Goal: Transaction & Acquisition: Subscribe to service/newsletter

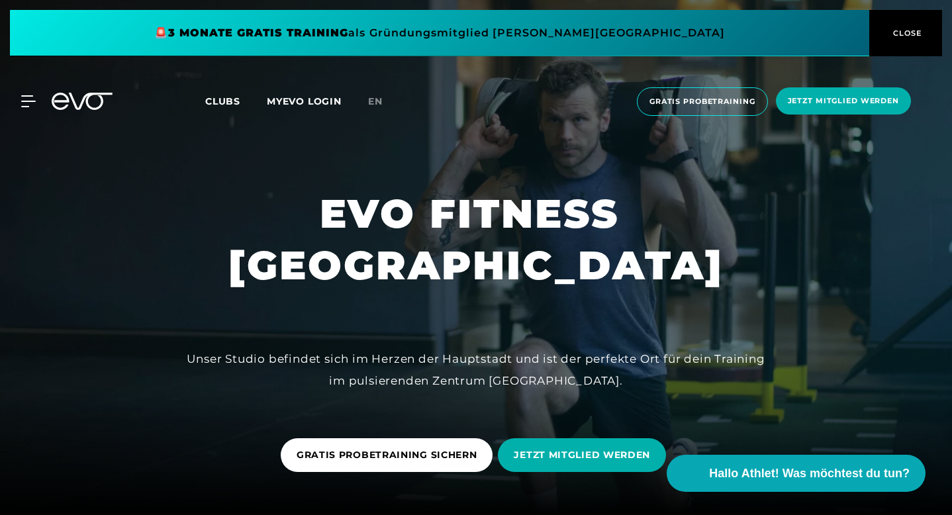
click at [498, 29] on span at bounding box center [439, 33] width 859 height 46
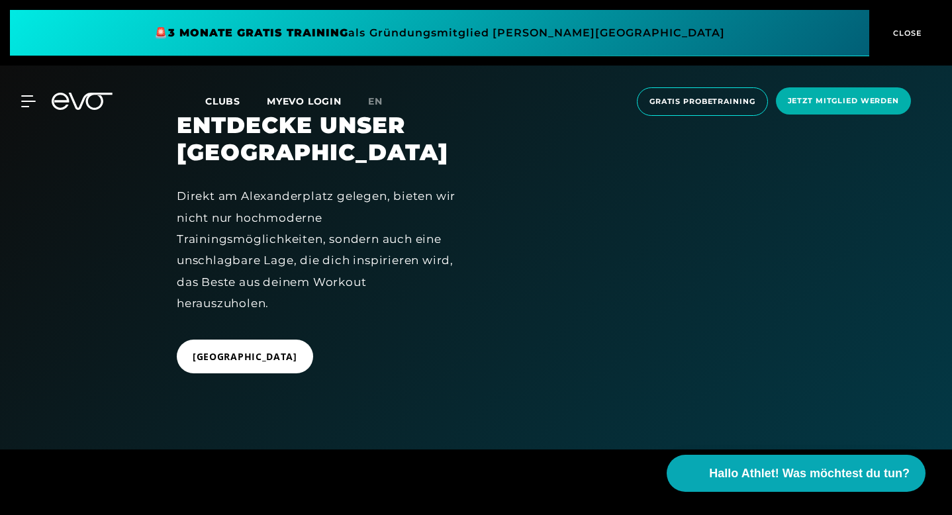
click at [266, 25] on span at bounding box center [439, 33] width 859 height 46
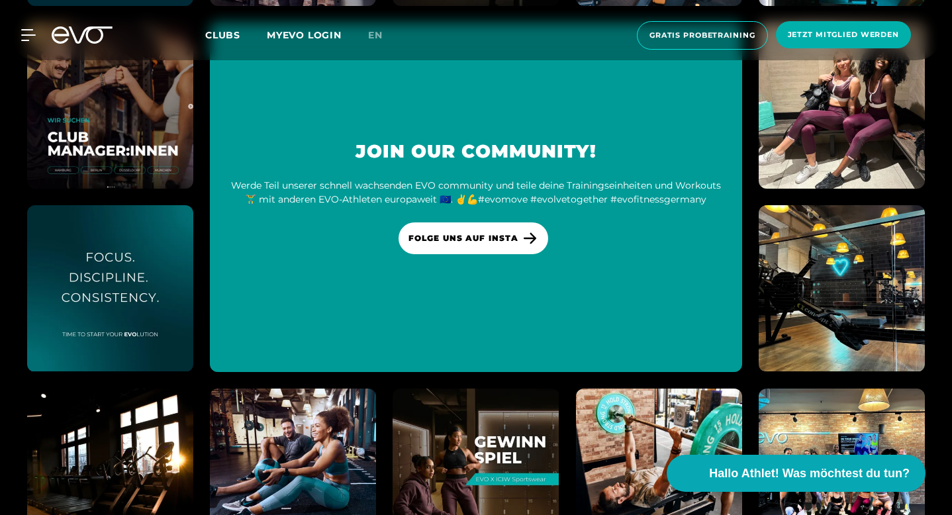
scroll to position [3541, 0]
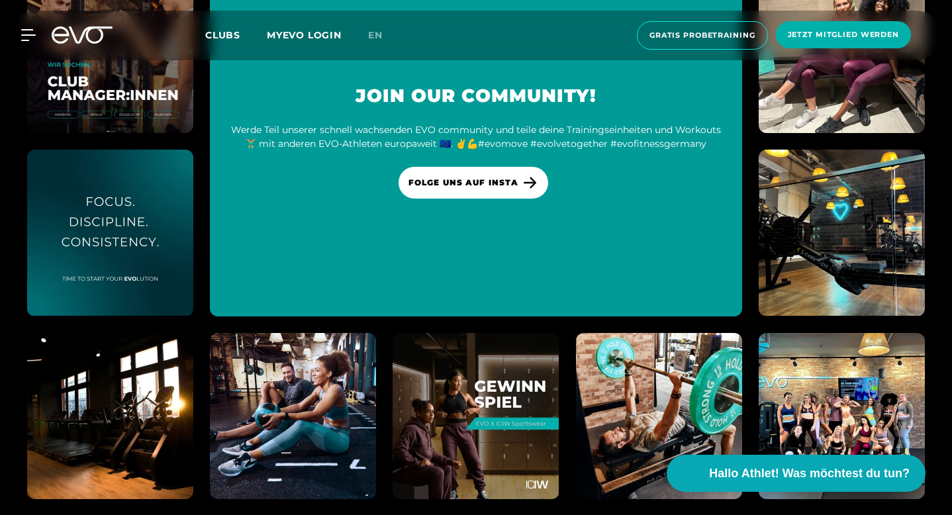
click at [73, 38] on icon at bounding box center [82, 34] width 61 height 17
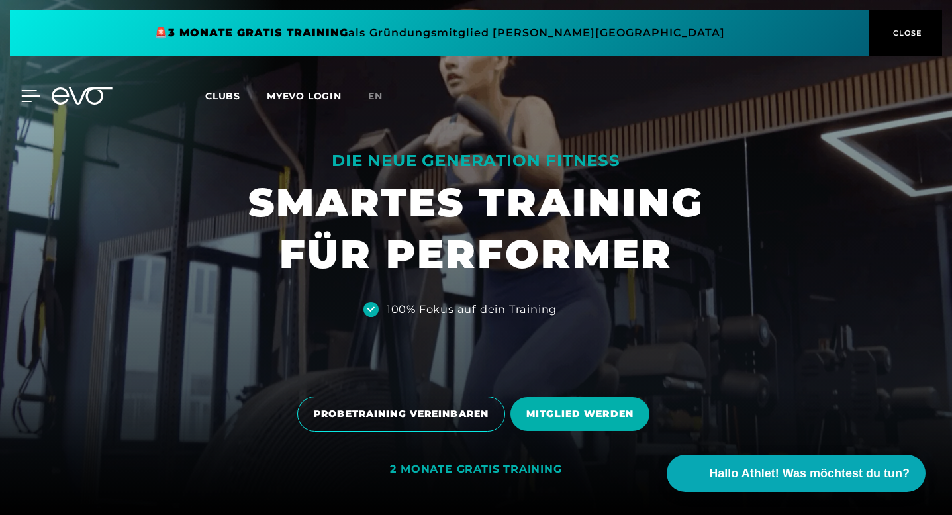
click at [28, 99] on icon at bounding box center [30, 96] width 19 height 12
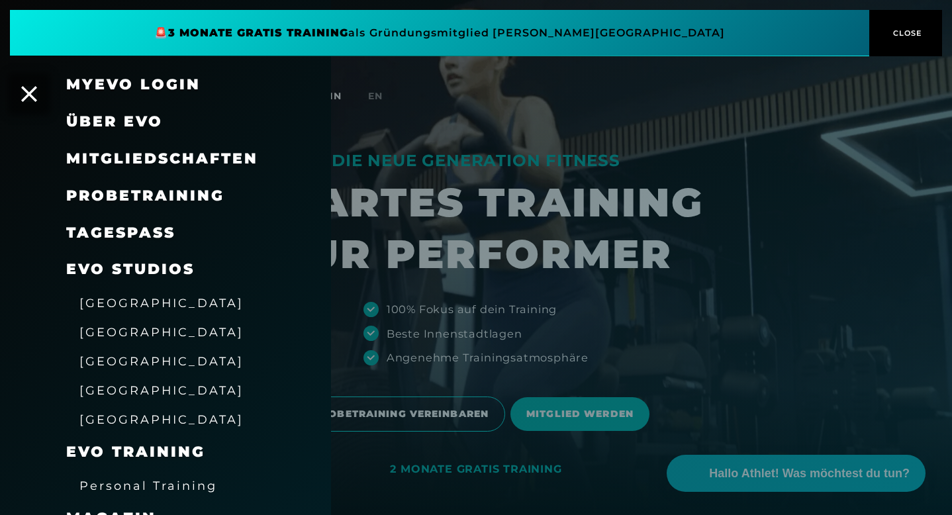
click at [164, 156] on span "Mitgliedschaften" at bounding box center [162, 159] width 192 height 18
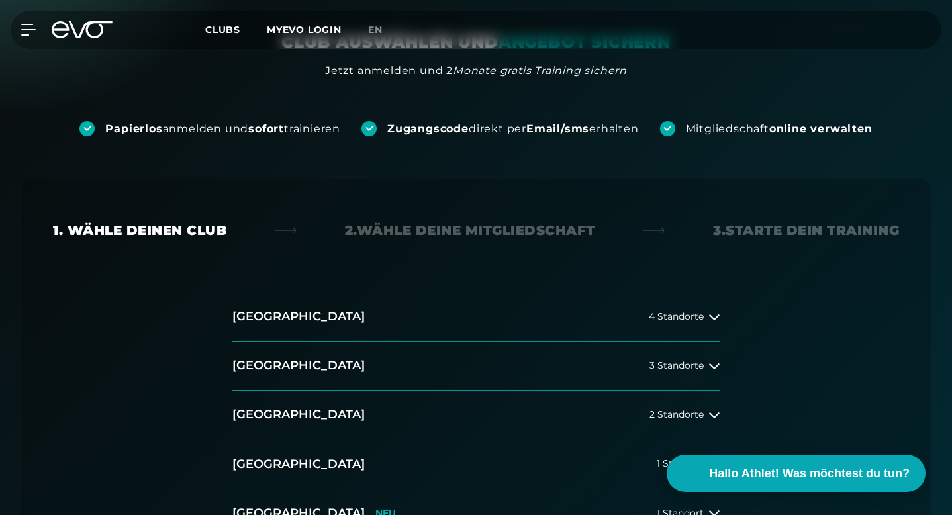
scroll to position [213, 0]
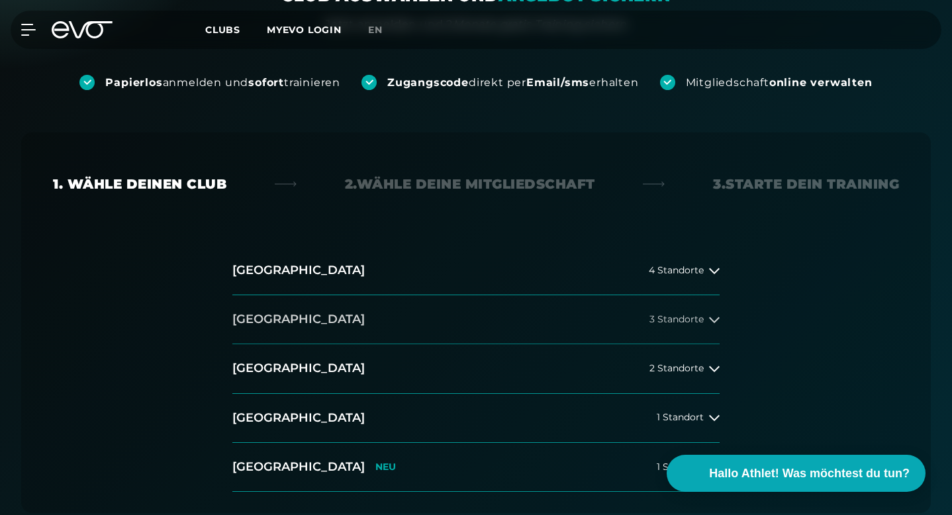
click at [508, 295] on button "[GEOGRAPHIC_DATA] 3 Standorte" at bounding box center [475, 319] width 487 height 49
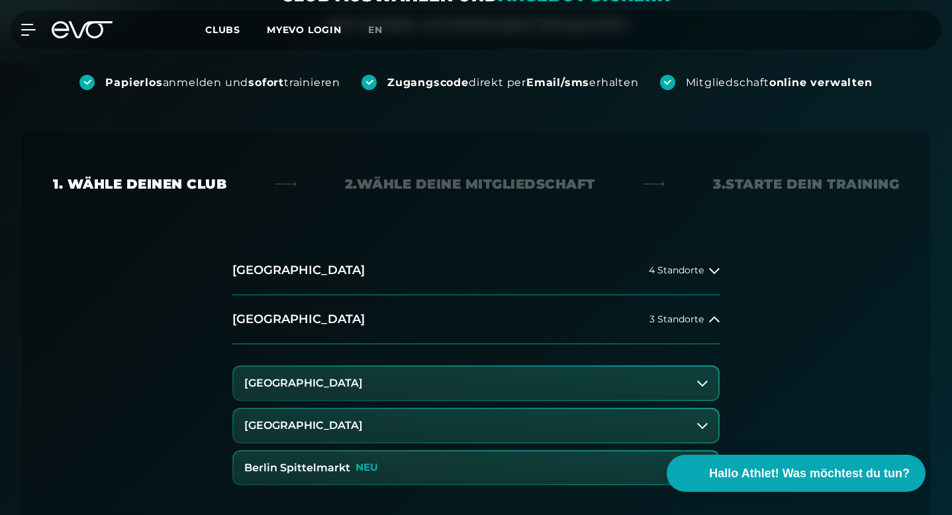
click at [488, 451] on button "Berlin Spittelmarkt NEU" at bounding box center [476, 467] width 484 height 33
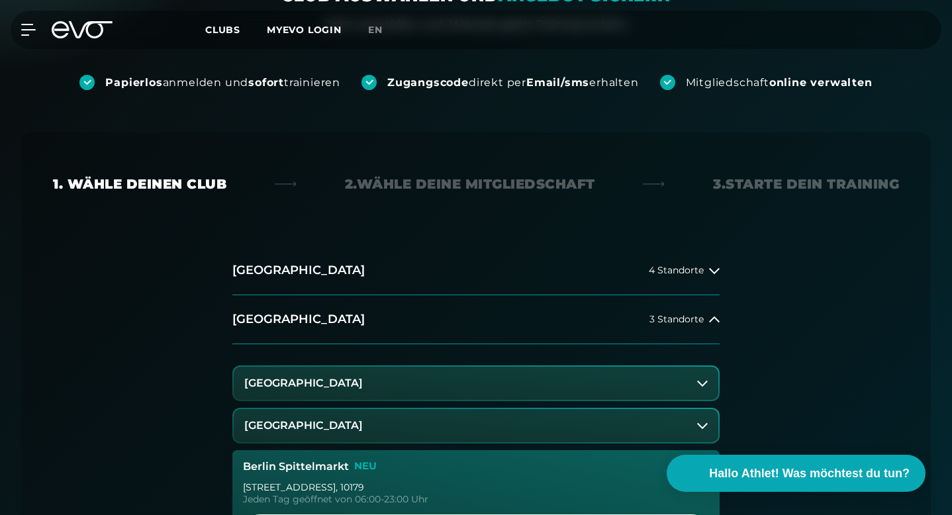
scroll to position [379, 0]
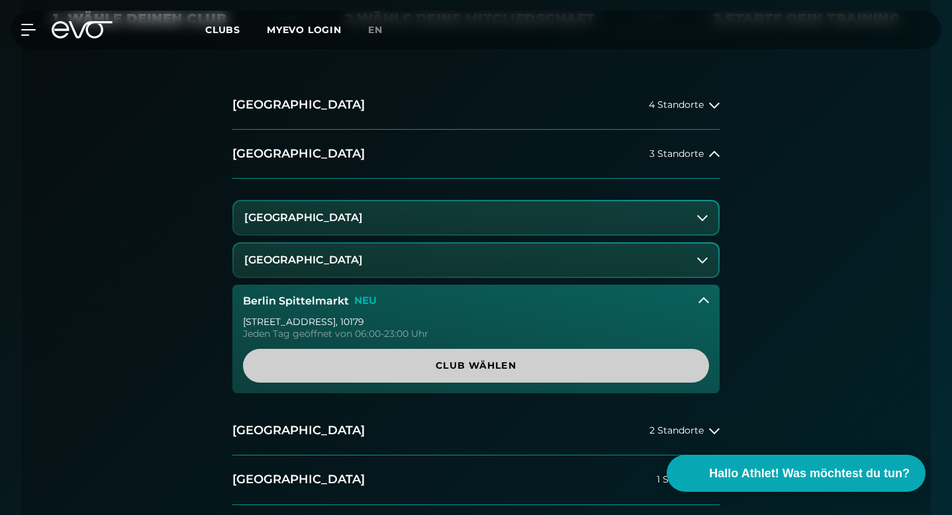
click at [486, 349] on span "Club wählen" at bounding box center [476, 366] width 466 height 34
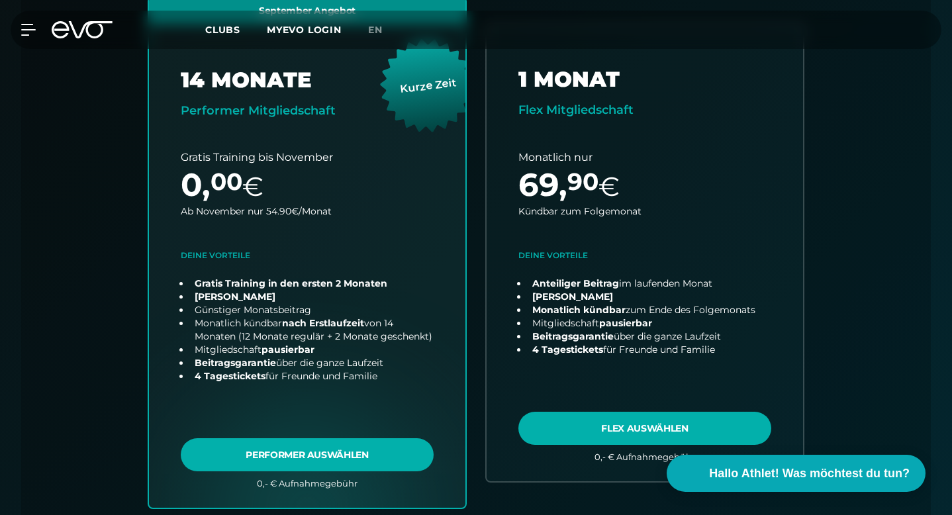
scroll to position [535, 0]
